Goal: Transaction & Acquisition: Book appointment/travel/reservation

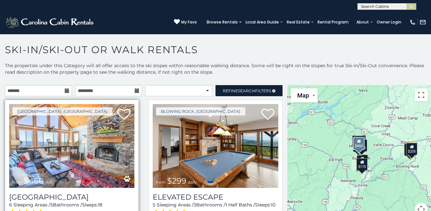
click at [34, 152] on img at bounding box center [71, 146] width 125 height 84
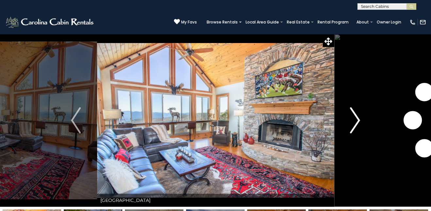
click at [355, 119] on img "Next" at bounding box center [355, 120] width 10 height 26
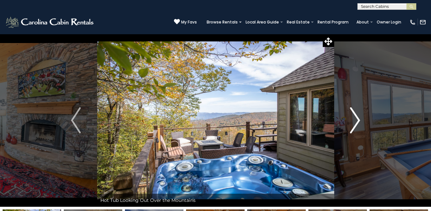
click at [355, 119] on img "Next" at bounding box center [355, 120] width 10 height 26
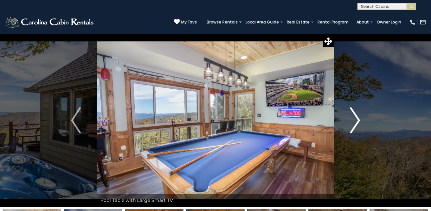
click at [355, 119] on img "Next" at bounding box center [355, 120] width 10 height 26
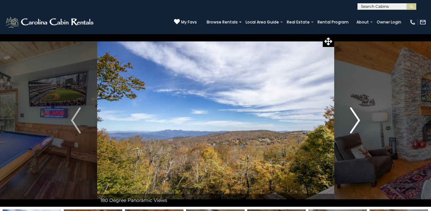
click at [355, 119] on img "Next" at bounding box center [355, 120] width 10 height 26
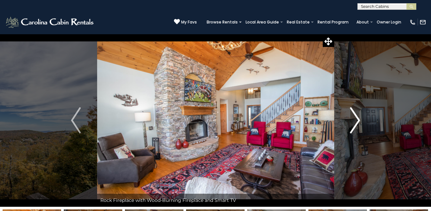
click at [355, 119] on img "Next" at bounding box center [355, 120] width 10 height 26
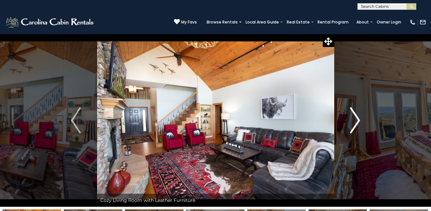
click at [355, 119] on img "Next" at bounding box center [355, 120] width 10 height 26
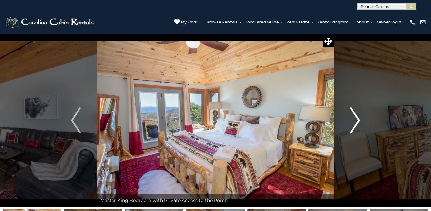
click at [355, 119] on img "Next" at bounding box center [355, 120] width 10 height 26
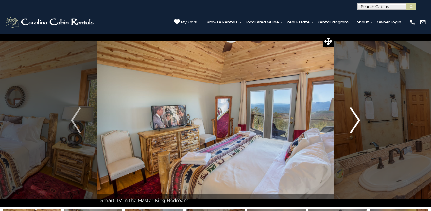
click at [355, 119] on img "Next" at bounding box center [355, 120] width 10 height 26
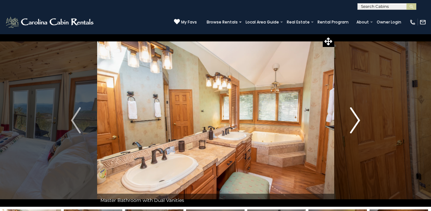
click at [355, 119] on img "Next" at bounding box center [355, 120] width 10 height 26
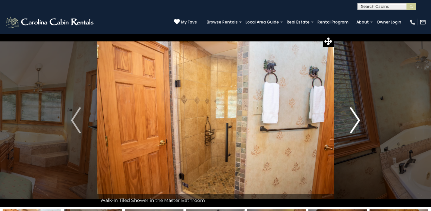
click at [355, 119] on img "Next" at bounding box center [355, 120] width 10 height 26
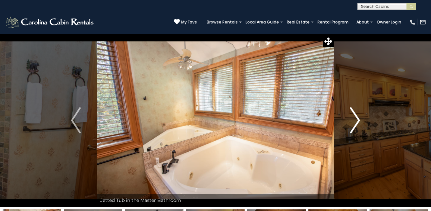
click at [355, 119] on img "Next" at bounding box center [355, 120] width 10 height 26
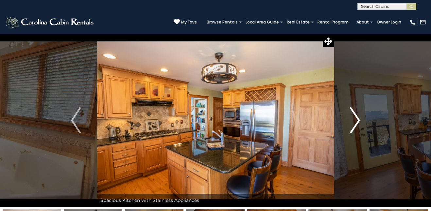
click at [355, 119] on img "Next" at bounding box center [355, 120] width 10 height 26
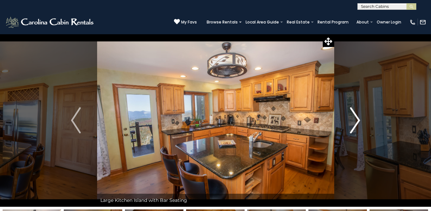
click at [355, 119] on img "Next" at bounding box center [355, 120] width 10 height 26
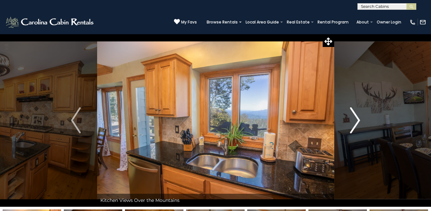
click at [355, 119] on img "Next" at bounding box center [355, 120] width 10 height 26
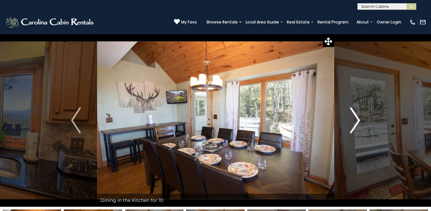
click at [355, 119] on img "Next" at bounding box center [355, 120] width 10 height 26
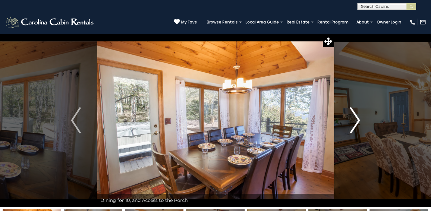
click at [355, 119] on img "Next" at bounding box center [355, 120] width 10 height 26
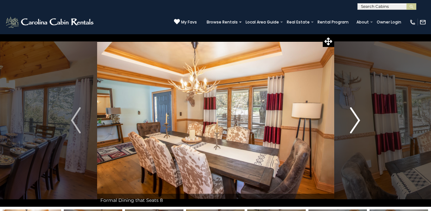
click at [355, 119] on img "Next" at bounding box center [355, 120] width 10 height 26
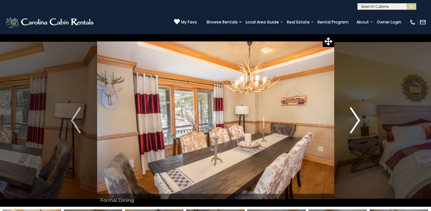
click at [355, 119] on img "Next" at bounding box center [355, 120] width 10 height 26
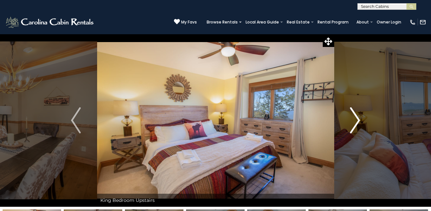
click at [355, 119] on img "Next" at bounding box center [355, 120] width 10 height 26
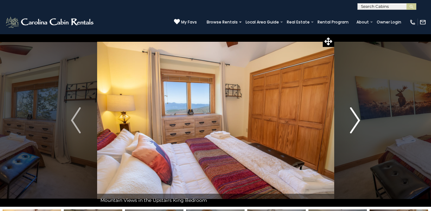
click at [355, 119] on img "Next" at bounding box center [355, 120] width 10 height 26
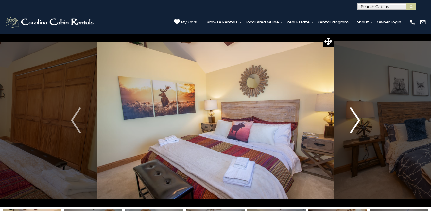
click at [355, 119] on img "Next" at bounding box center [355, 120] width 10 height 26
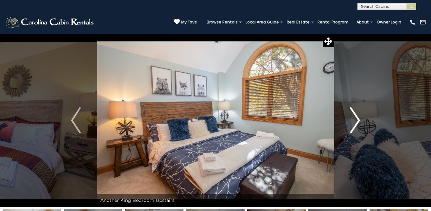
click at [355, 119] on img "Next" at bounding box center [355, 120] width 10 height 26
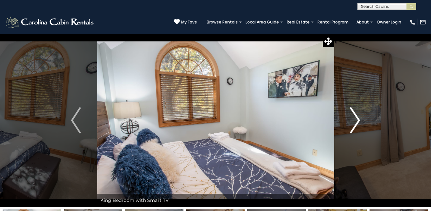
click at [355, 119] on img "Next" at bounding box center [355, 120] width 10 height 26
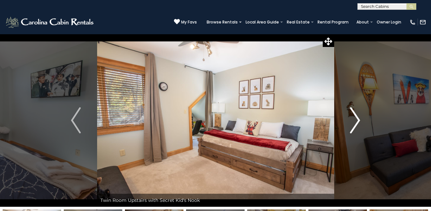
click at [355, 119] on img "Next" at bounding box center [355, 120] width 10 height 26
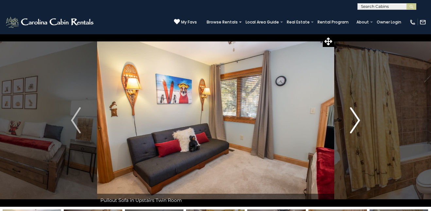
click at [355, 119] on img "Next" at bounding box center [355, 120] width 10 height 26
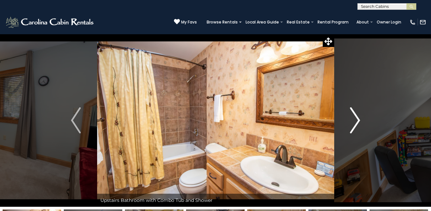
click at [355, 119] on img "Next" at bounding box center [355, 120] width 10 height 26
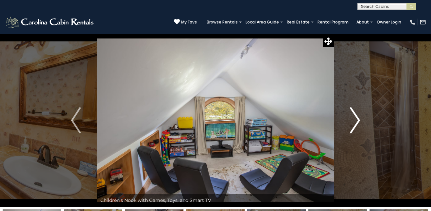
click at [355, 119] on img "Next" at bounding box center [355, 120] width 10 height 26
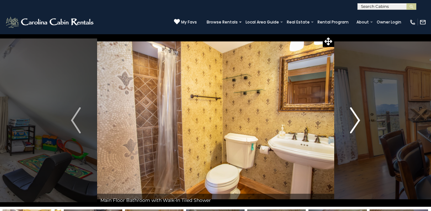
click at [355, 119] on img "Next" at bounding box center [355, 120] width 10 height 26
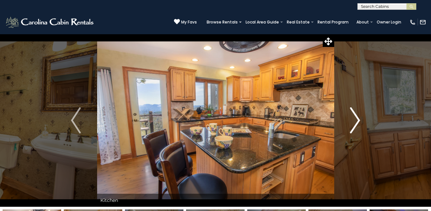
click at [355, 119] on img "Next" at bounding box center [355, 120] width 10 height 26
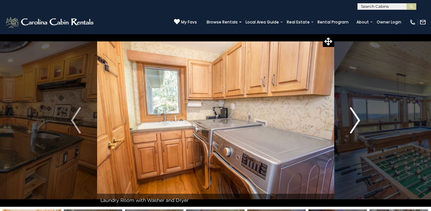
click at [355, 119] on img "Next" at bounding box center [355, 120] width 10 height 26
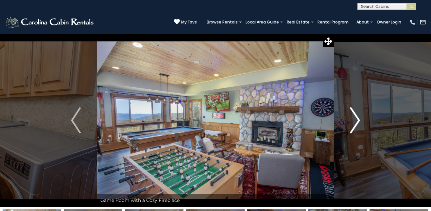
click at [355, 119] on img "Next" at bounding box center [355, 120] width 10 height 26
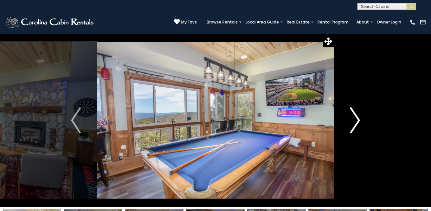
click at [355, 119] on img "Next" at bounding box center [355, 120] width 10 height 26
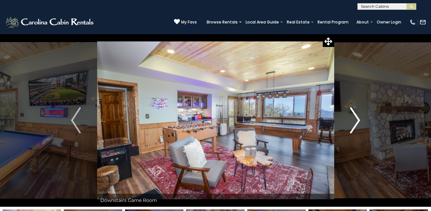
click at [355, 119] on img "Next" at bounding box center [355, 120] width 10 height 26
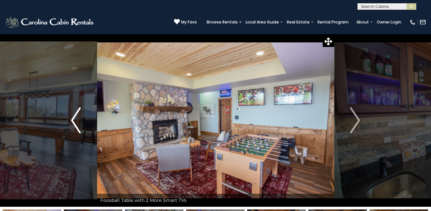
click at [73, 124] on img "Previous" at bounding box center [76, 120] width 10 height 26
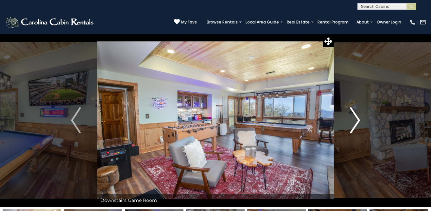
click at [359, 124] on img "Next" at bounding box center [355, 120] width 10 height 26
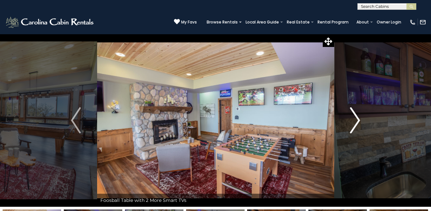
click at [359, 124] on img "Next" at bounding box center [355, 120] width 10 height 26
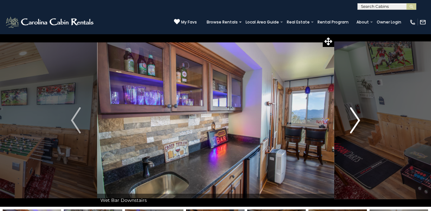
click at [359, 124] on img "Next" at bounding box center [355, 120] width 10 height 26
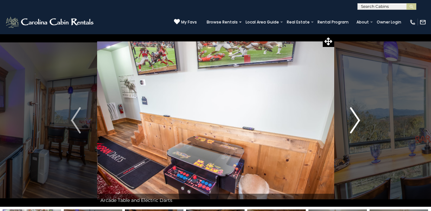
click at [359, 124] on img "Next" at bounding box center [355, 120] width 10 height 26
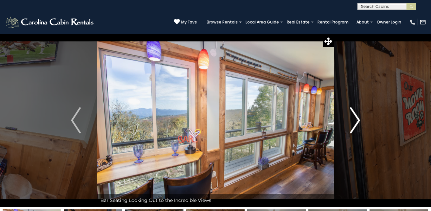
click at [359, 124] on img "Next" at bounding box center [355, 120] width 10 height 26
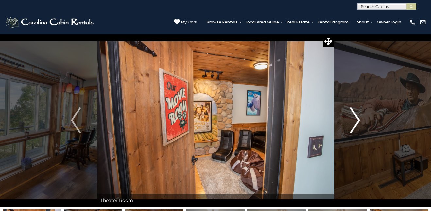
click at [359, 124] on img "Next" at bounding box center [355, 120] width 10 height 26
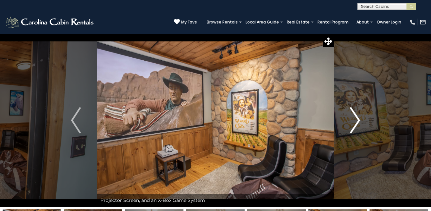
click at [359, 124] on img "Next" at bounding box center [355, 120] width 10 height 26
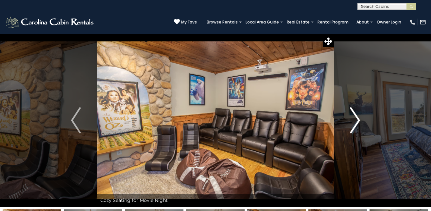
click at [359, 124] on img "Next" at bounding box center [355, 120] width 10 height 26
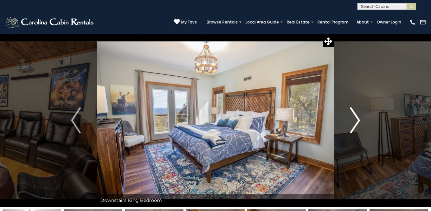
click at [359, 124] on img "Next" at bounding box center [355, 120] width 10 height 26
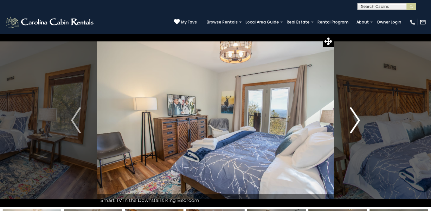
click at [359, 124] on img "Next" at bounding box center [355, 120] width 10 height 26
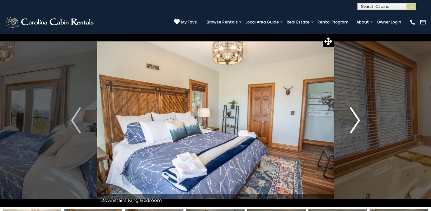
click at [359, 124] on img "Next" at bounding box center [355, 120] width 10 height 26
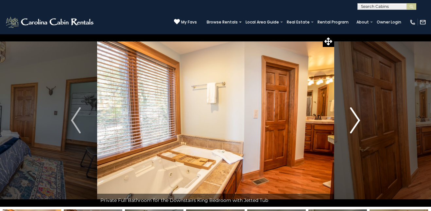
click at [359, 124] on img "Next" at bounding box center [355, 120] width 10 height 26
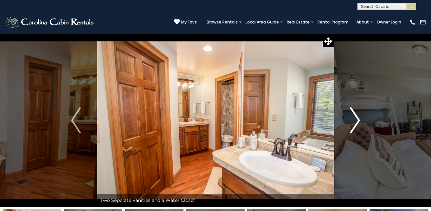
click at [359, 124] on img "Next" at bounding box center [355, 120] width 10 height 26
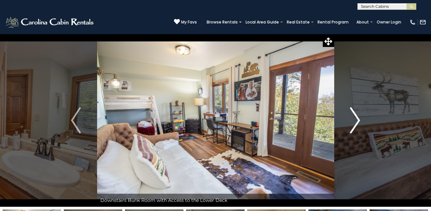
click at [359, 124] on img "Next" at bounding box center [355, 120] width 10 height 26
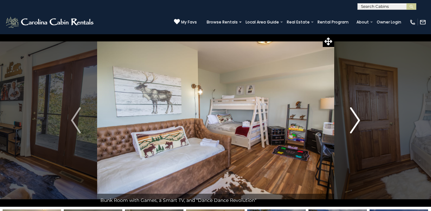
click at [359, 124] on img "Next" at bounding box center [355, 120] width 10 height 26
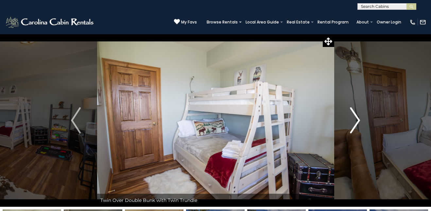
click at [359, 124] on img "Next" at bounding box center [355, 120] width 10 height 26
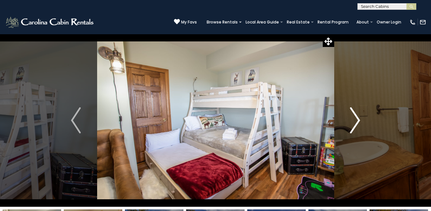
click at [359, 124] on img "Next" at bounding box center [355, 120] width 10 height 26
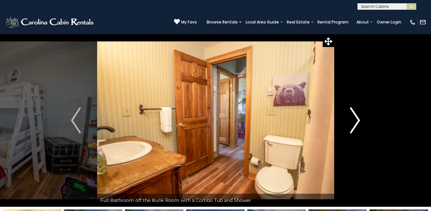
click at [359, 124] on img "Next" at bounding box center [355, 120] width 10 height 26
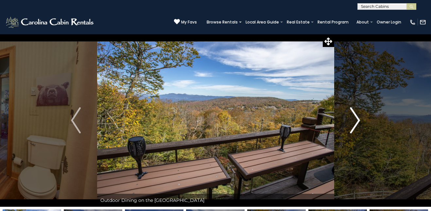
click at [359, 124] on img "Next" at bounding box center [355, 120] width 10 height 26
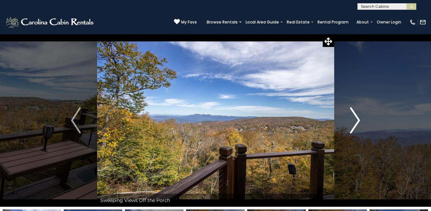
click at [359, 124] on img "Next" at bounding box center [355, 120] width 10 height 26
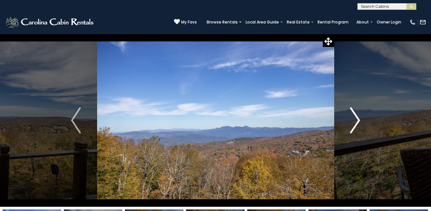
click at [359, 124] on img "Next" at bounding box center [355, 120] width 10 height 26
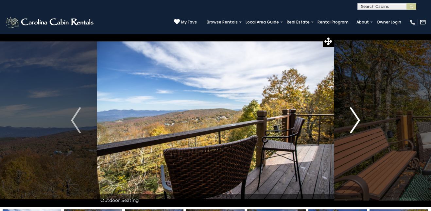
click at [359, 124] on img "Next" at bounding box center [355, 120] width 10 height 26
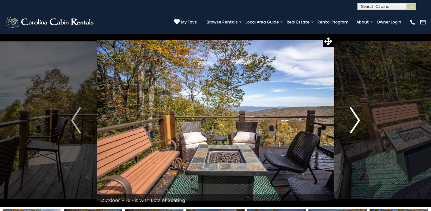
click at [359, 124] on img "Next" at bounding box center [355, 120] width 10 height 26
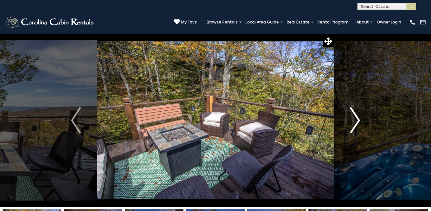
click at [359, 124] on img "Next" at bounding box center [355, 120] width 10 height 26
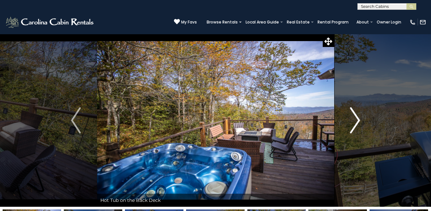
click at [359, 124] on img "Next" at bounding box center [355, 120] width 10 height 26
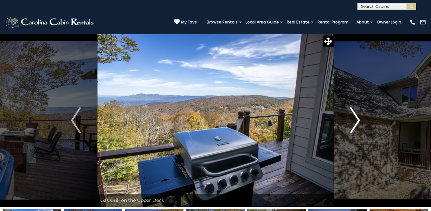
click at [359, 124] on img "Next" at bounding box center [355, 120] width 10 height 26
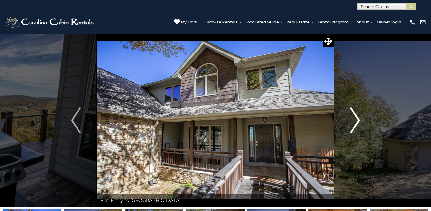
click at [359, 124] on img "Next" at bounding box center [355, 120] width 10 height 26
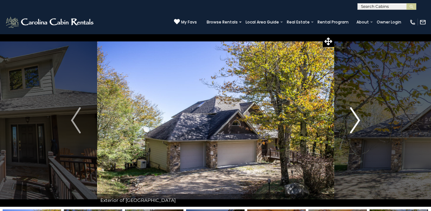
click at [359, 124] on img "Next" at bounding box center [355, 120] width 10 height 26
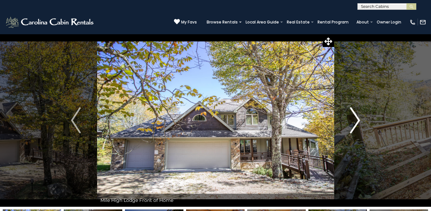
click at [359, 124] on img "Next" at bounding box center [355, 120] width 10 height 26
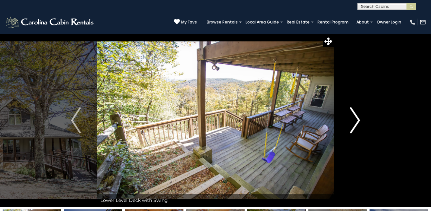
click at [359, 124] on img "Next" at bounding box center [355, 120] width 10 height 26
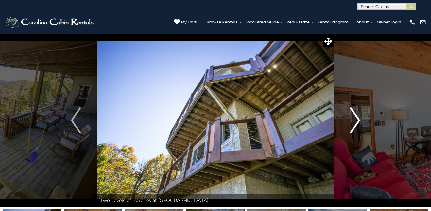
click at [359, 124] on img "Next" at bounding box center [355, 120] width 10 height 26
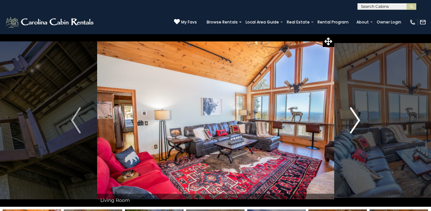
click at [359, 124] on img "Next" at bounding box center [355, 120] width 10 height 26
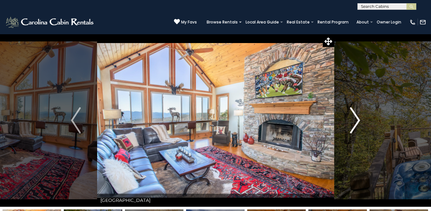
click at [359, 124] on img "Next" at bounding box center [355, 120] width 10 height 26
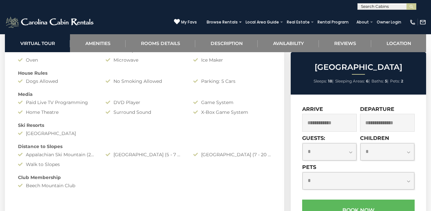
scroll to position [644, 0]
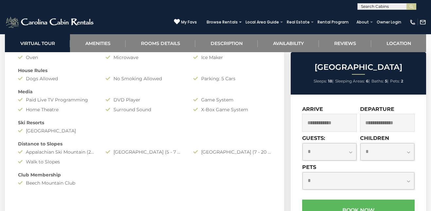
drag, startPoint x: 91, startPoint y: 154, endPoint x: 101, endPoint y: 154, distance: 9.5
click at [101, 154] on div "Amenities Game Room Air Conditioning: Central Heat: Central/ Heat Pump Fireplac…" at bounding box center [144, 45] width 263 height 289
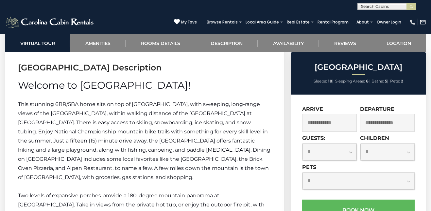
scroll to position [1031, 0]
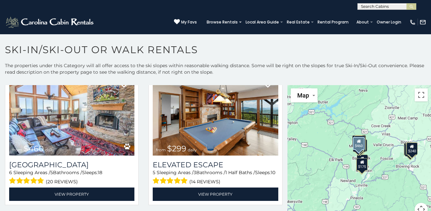
scroll to position [35, 0]
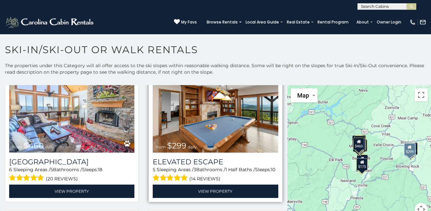
click at [179, 127] on img at bounding box center [215, 111] width 125 height 84
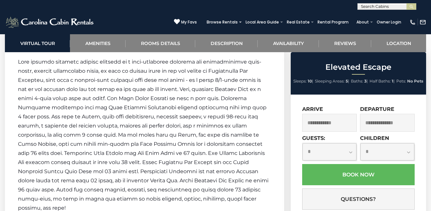
scroll to position [1108, 0]
